Goal: Find specific page/section: Find specific page/section

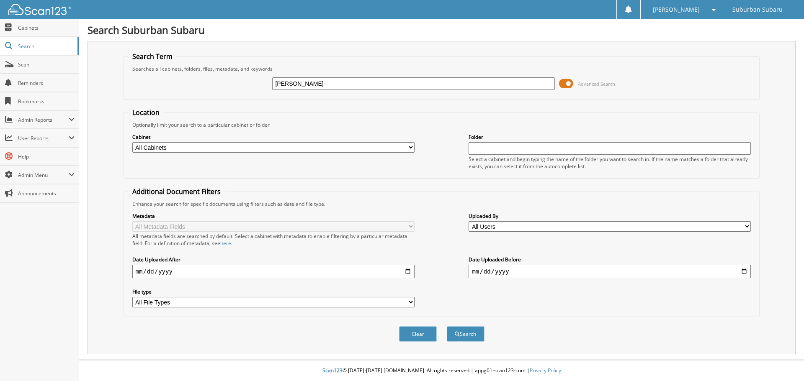
type input "ellington hs"
click at [447, 327] on button "Search" at bounding box center [466, 334] width 38 height 15
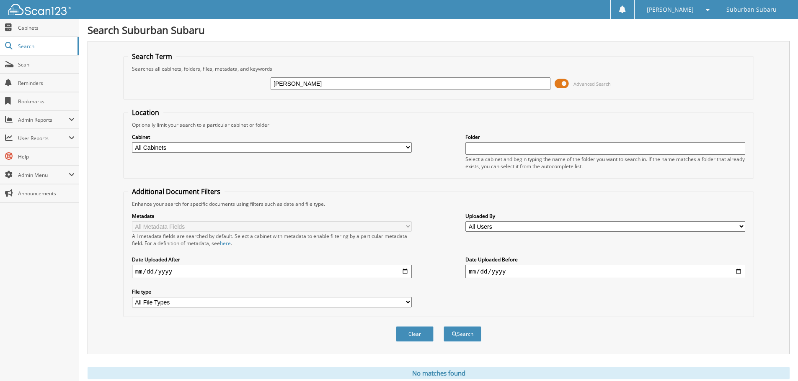
click at [359, 88] on input "ellington hs" at bounding box center [410, 83] width 280 height 13
type input "[PERSON_NAME]"
click at [464, 336] on button "Search" at bounding box center [462, 334] width 38 height 15
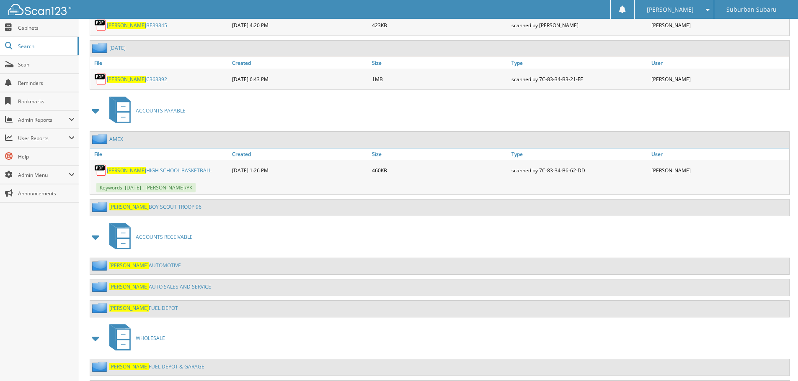
scroll to position [1717, 0]
click at [175, 171] on link "[PERSON_NAME] HIGH SCHOOL BASKETBALL" at bounding box center [159, 170] width 105 height 7
click at [35, 35] on link "Cabinets" at bounding box center [39, 28] width 79 height 18
